Goal: Task Accomplishment & Management: Use online tool/utility

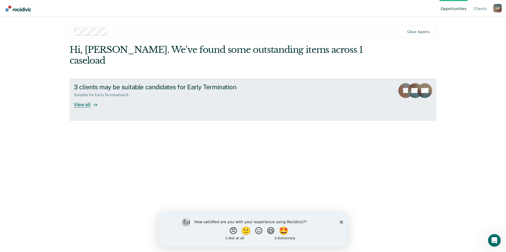
click at [100, 83] on div "3 clients may be suitable candidates for Early Termination" at bounding box center [167, 87] width 186 height 8
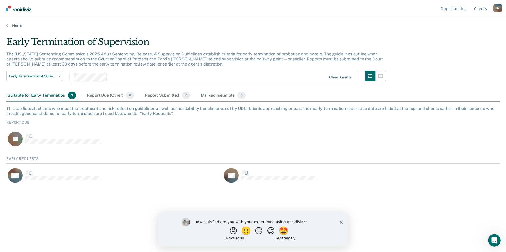
scroll to position [28, 489]
